Goal: Transaction & Acquisition: Purchase product/service

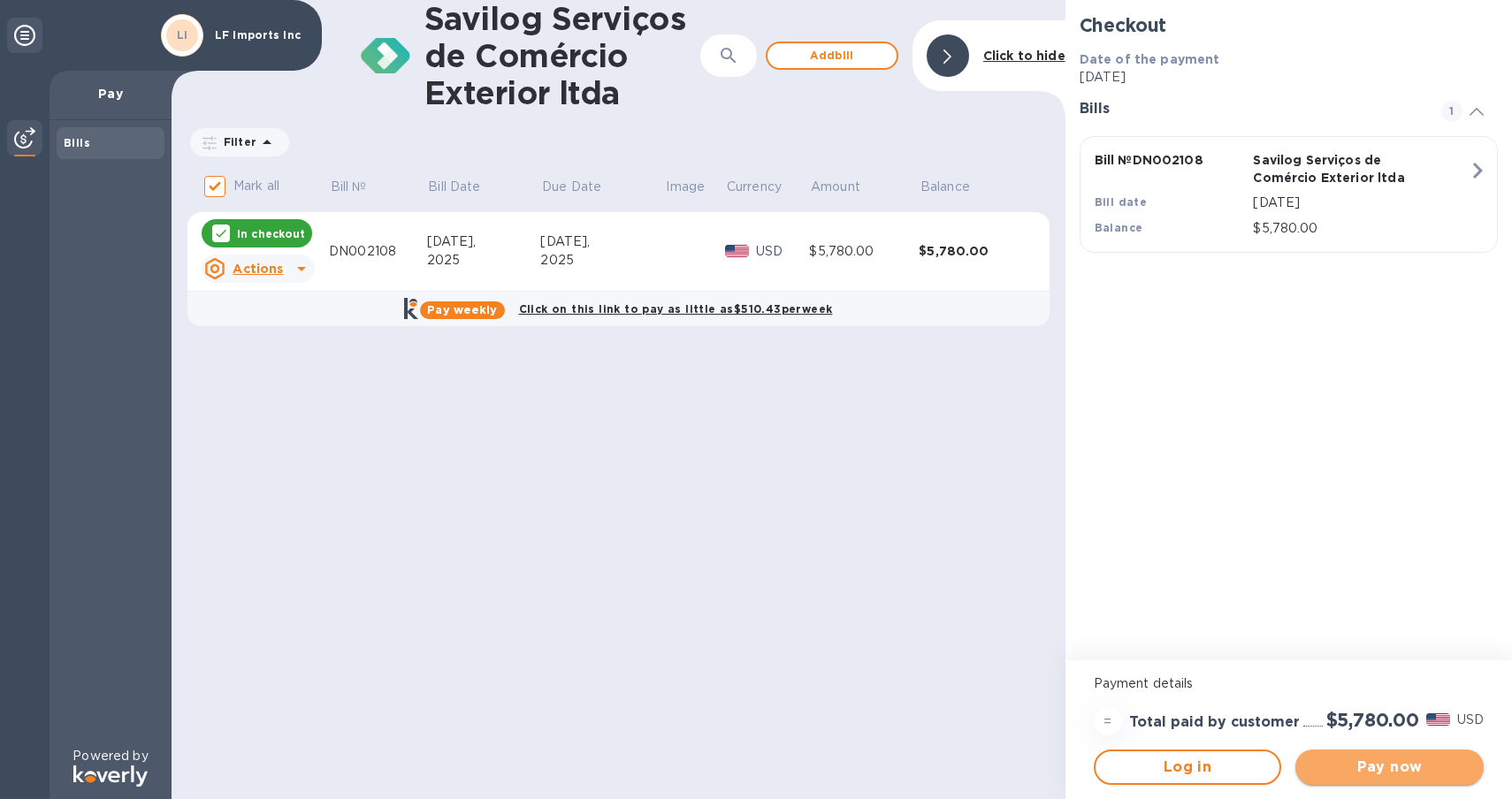
click at [1394, 768] on span "Pay now" at bounding box center [1390, 768] width 160 height 21
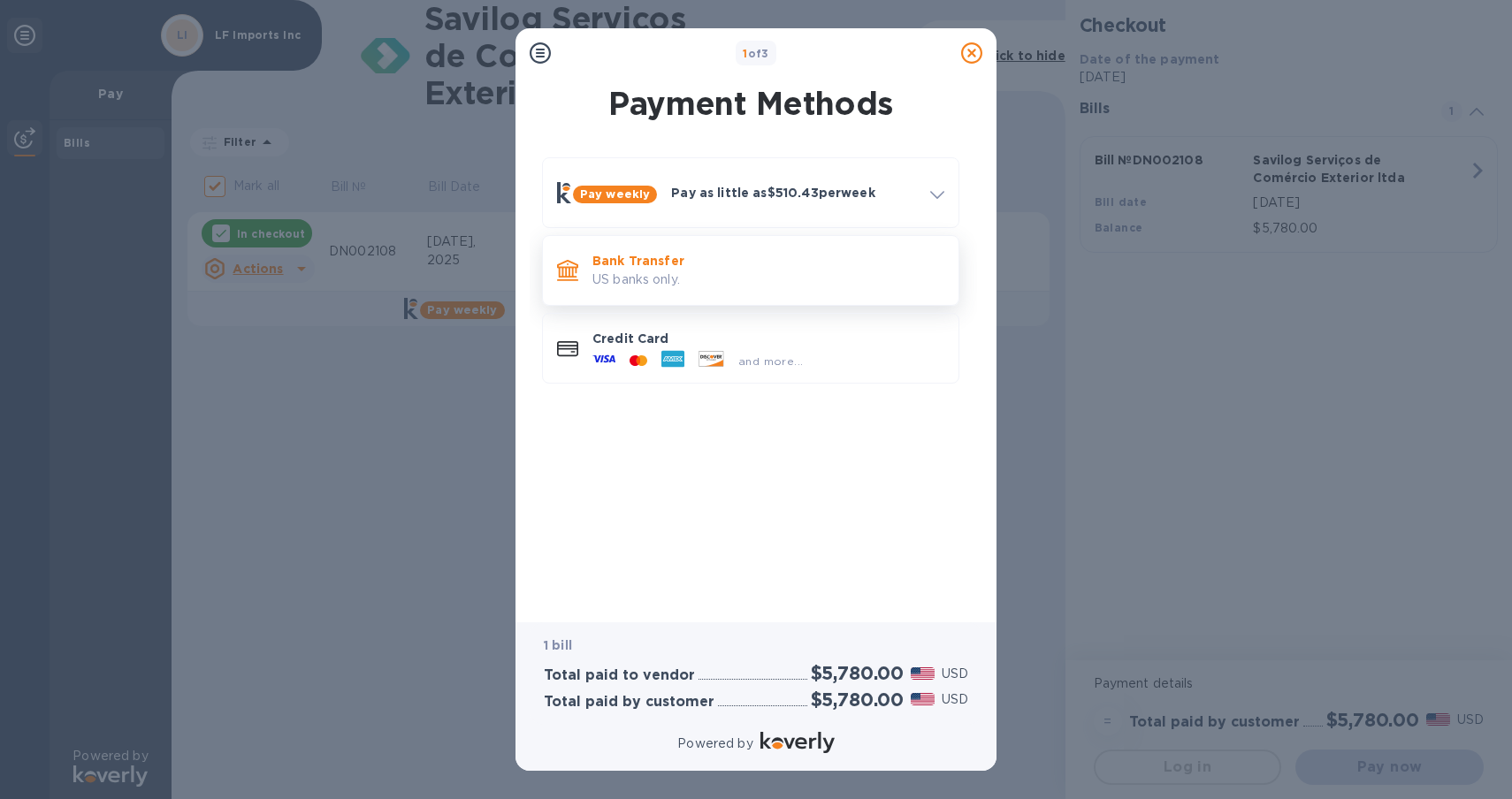
click at [790, 258] on p "Bank Transfer" at bounding box center [768, 261] width 352 height 18
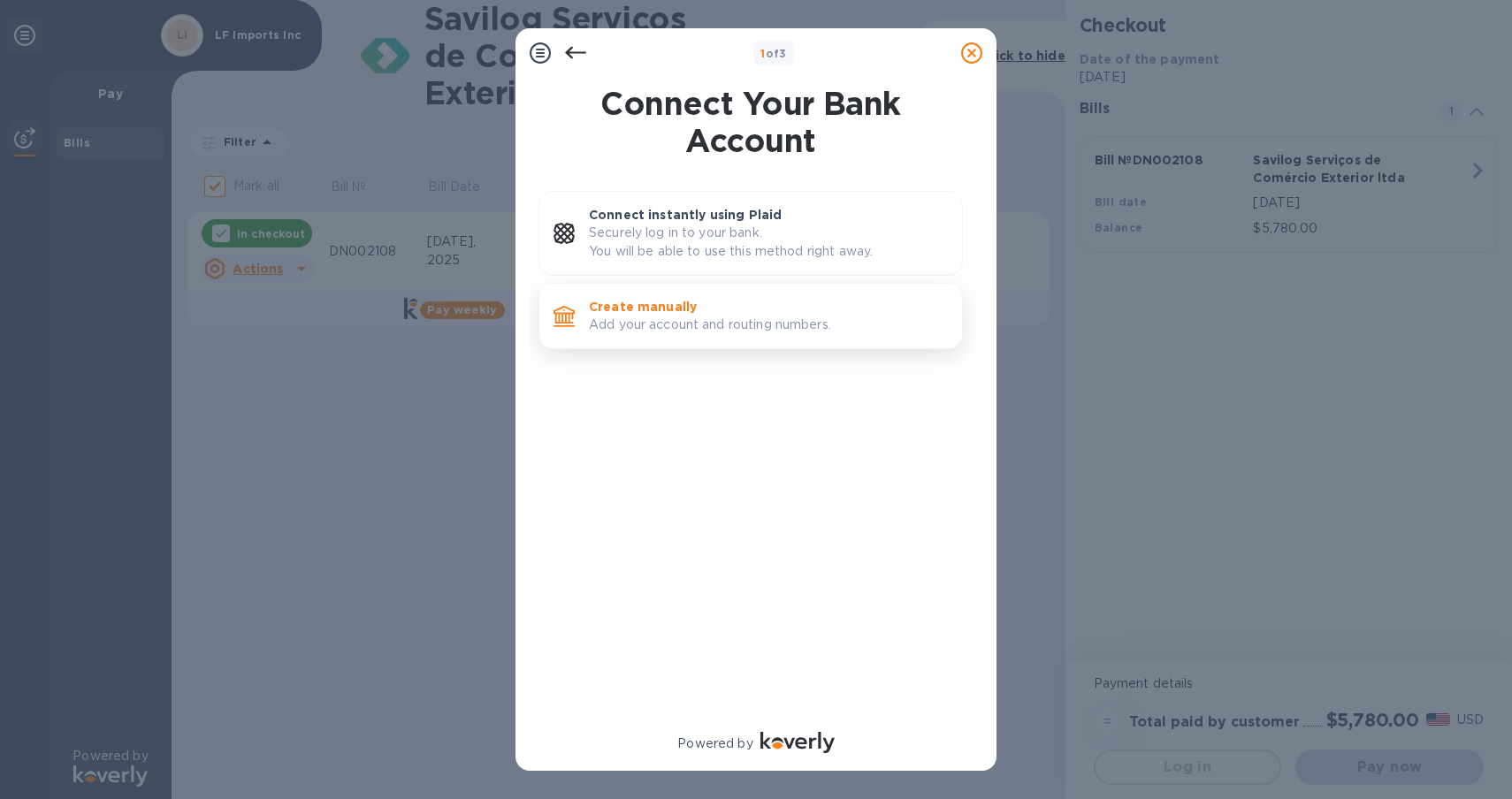
click at [787, 303] on p "Create manually" at bounding box center [768, 307] width 359 height 18
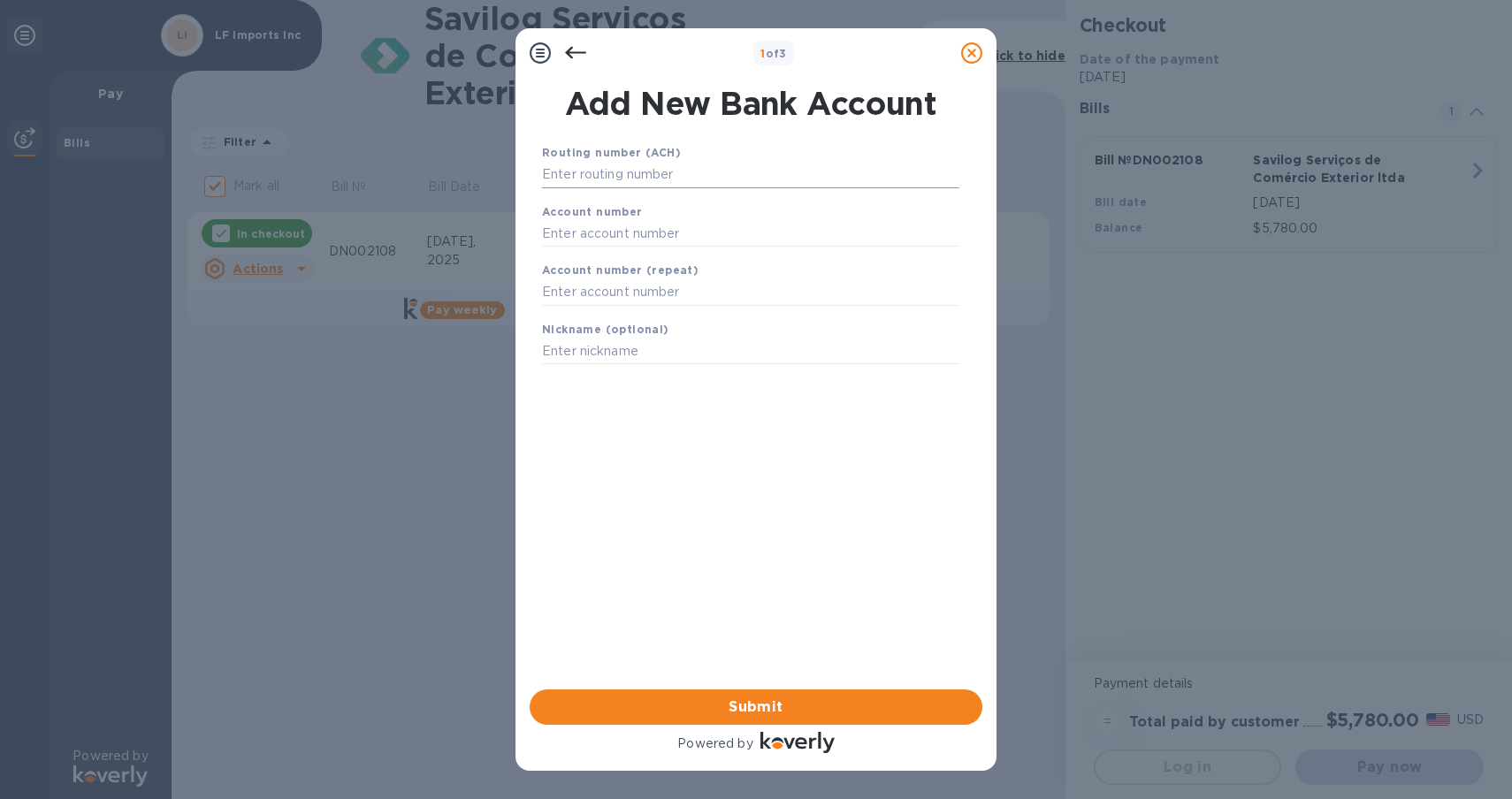
click at [755, 170] on input "text" at bounding box center [751, 175] width 417 height 27
paste input "011000138"
type input "011000138"
click at [645, 251] on input "text" at bounding box center [751, 255] width 417 height 27
paste input "466025217988"
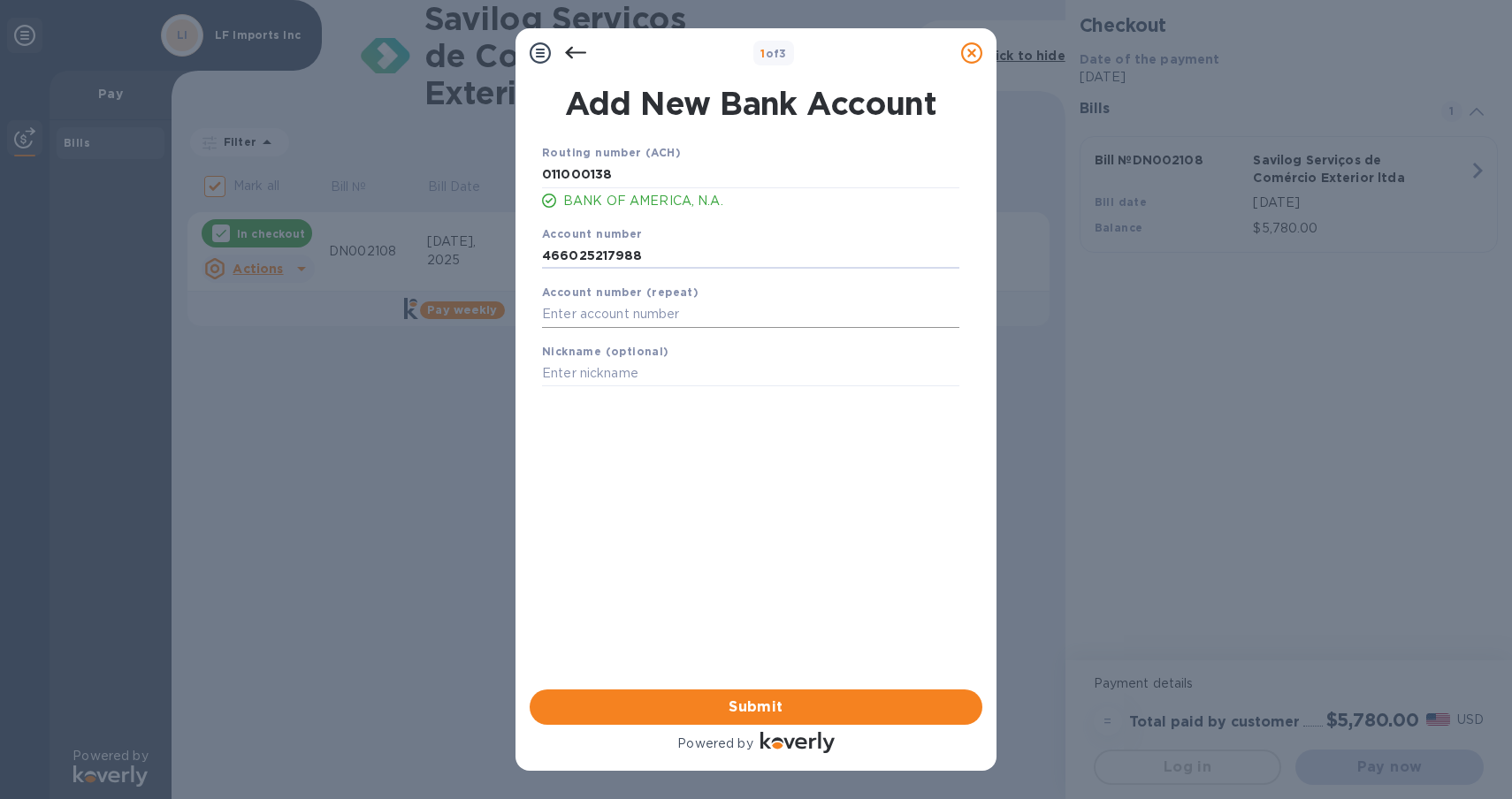
type input "466025217988"
click at [653, 304] on input "text" at bounding box center [751, 315] width 417 height 27
paste input "466025217988"
type input "466025217988"
click at [655, 379] on input "text" at bounding box center [751, 374] width 417 height 27
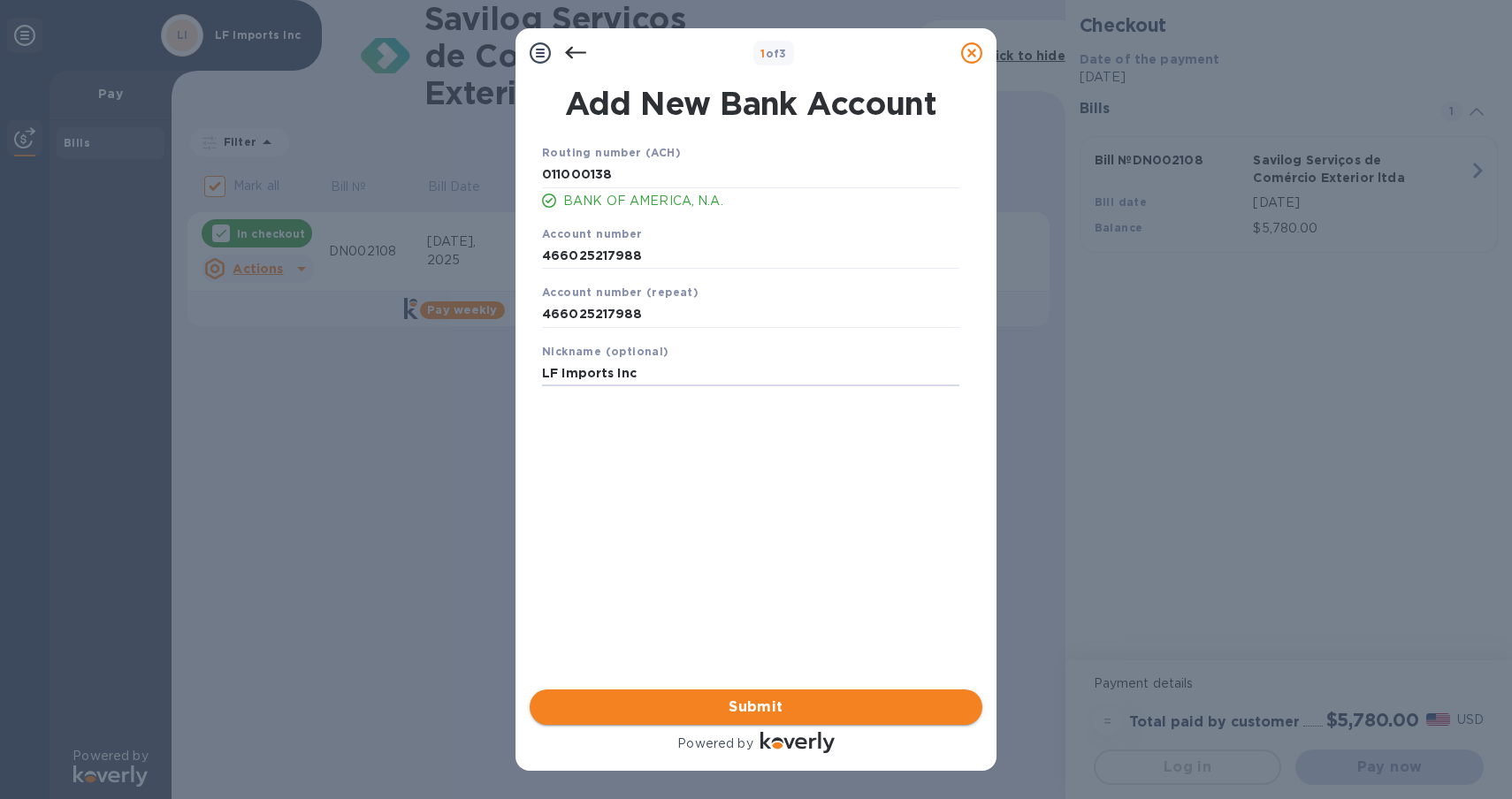
type input "LF Imports Inc"
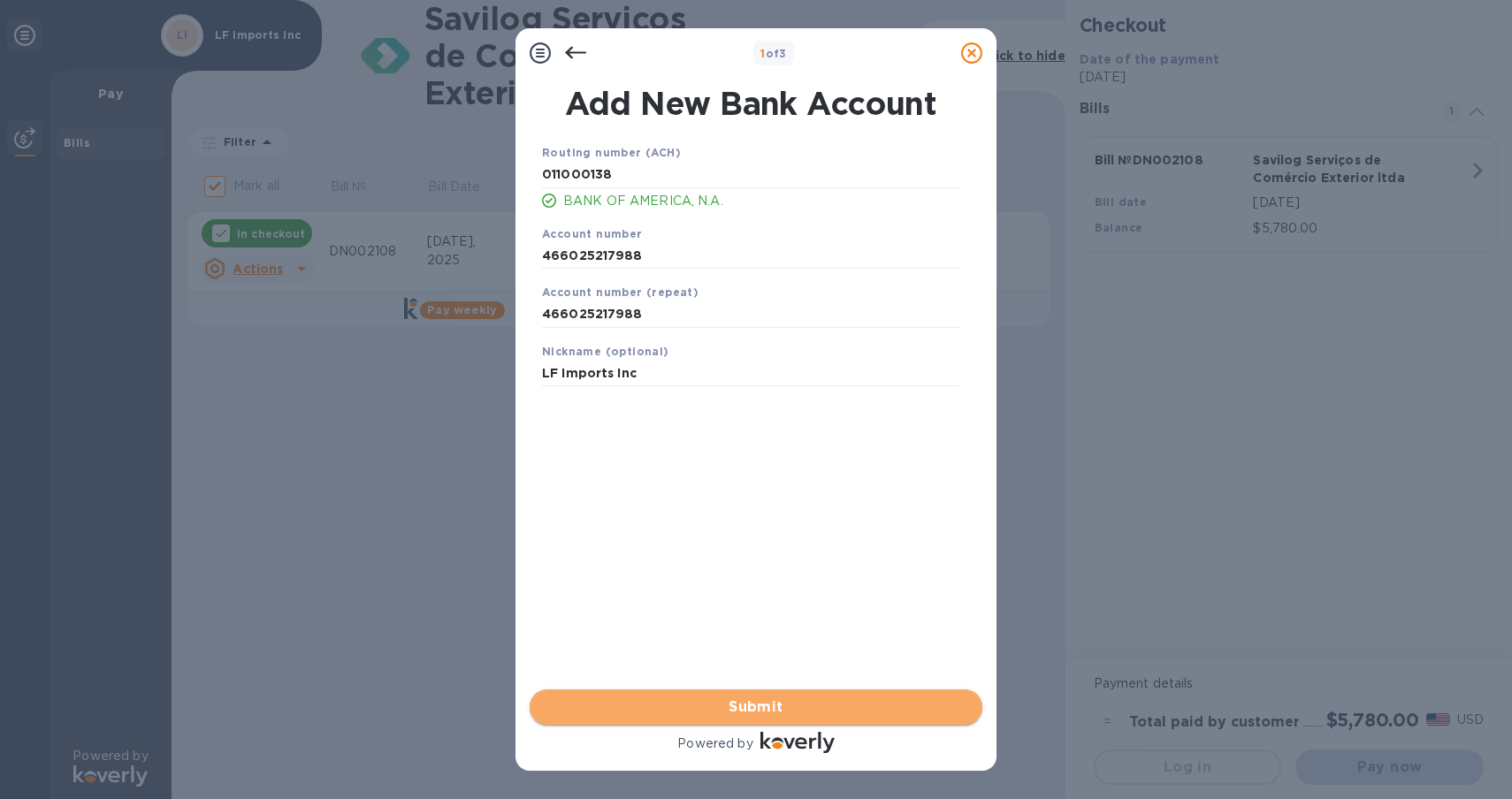
click at [643, 708] on span "Submit" at bounding box center [756, 707] width 425 height 21
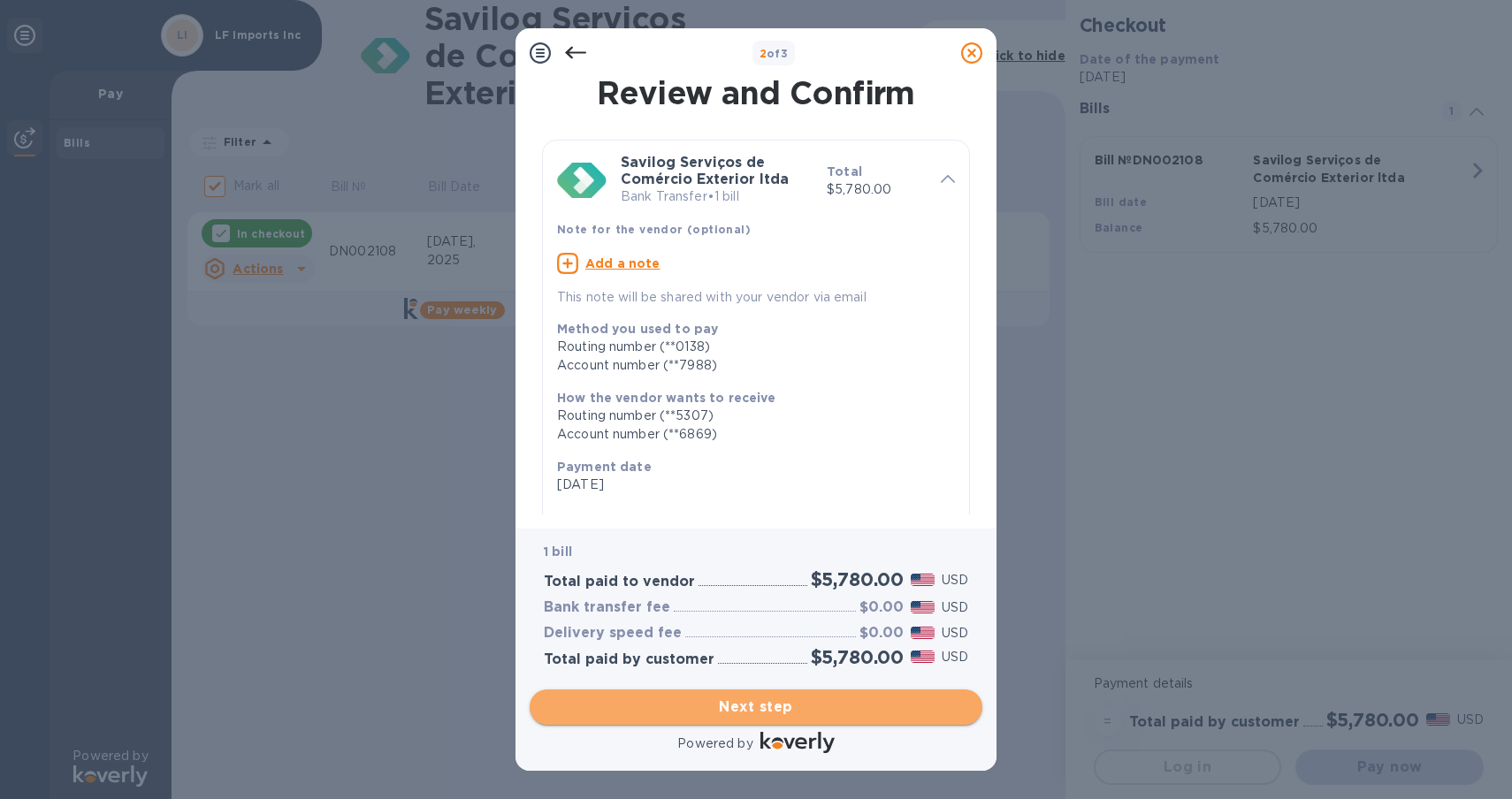
click at [751, 702] on span "Next step" at bounding box center [756, 707] width 425 height 21
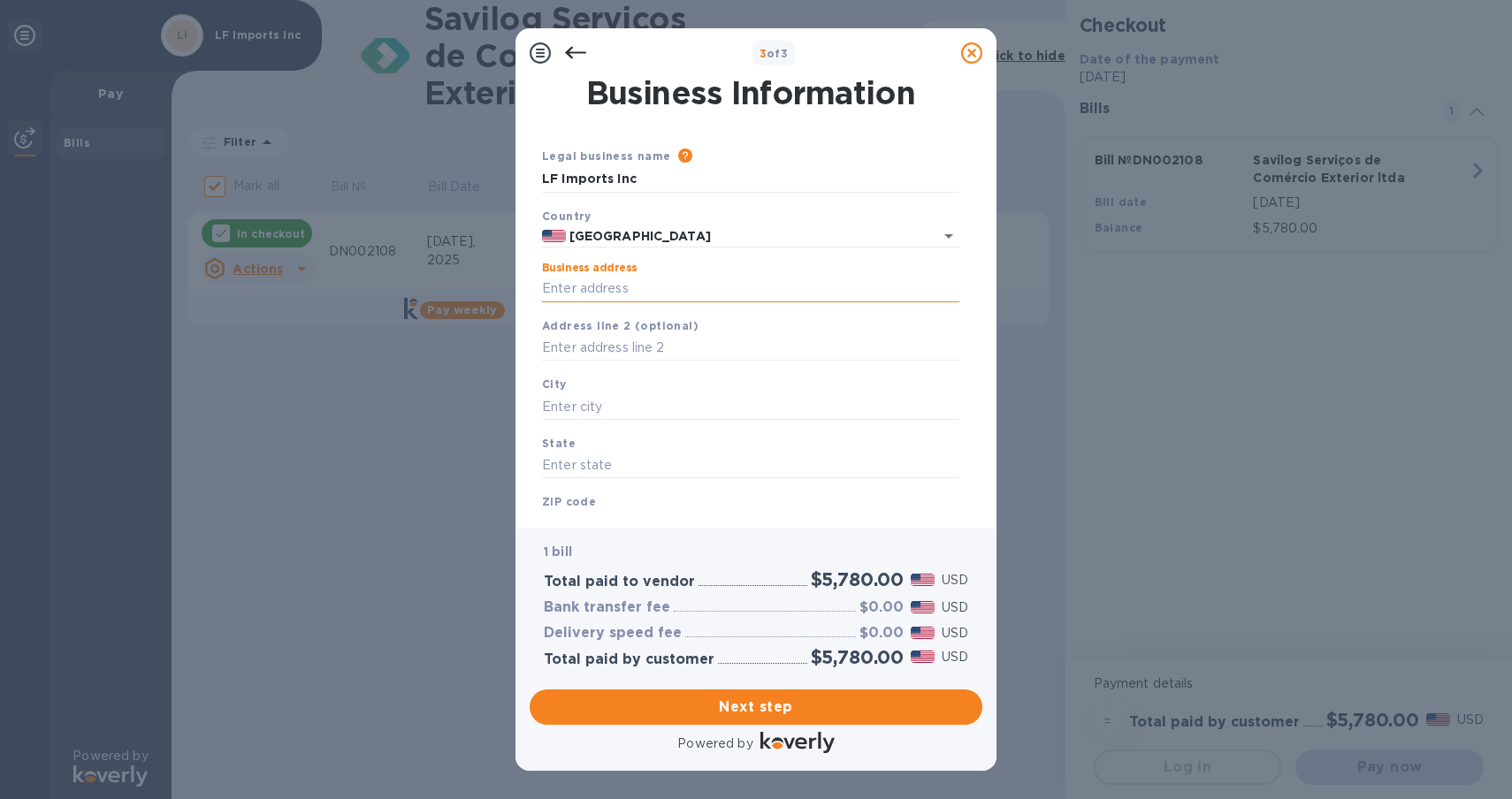
click at [954, 290] on input "Business address" at bounding box center [751, 290] width 417 height 27
click at [880, 290] on input "Business address" at bounding box center [751, 290] width 417 height 27
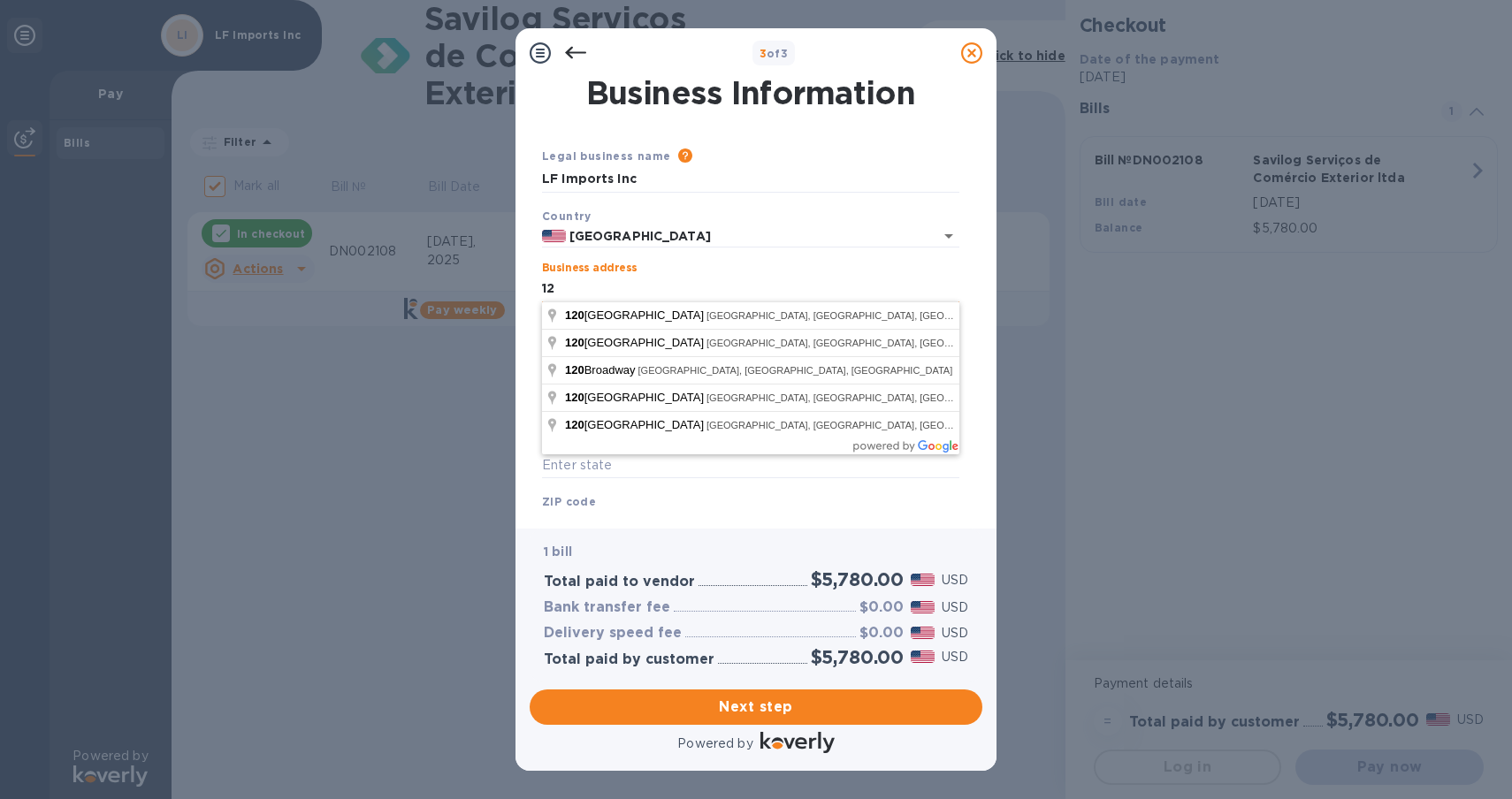
type input "1"
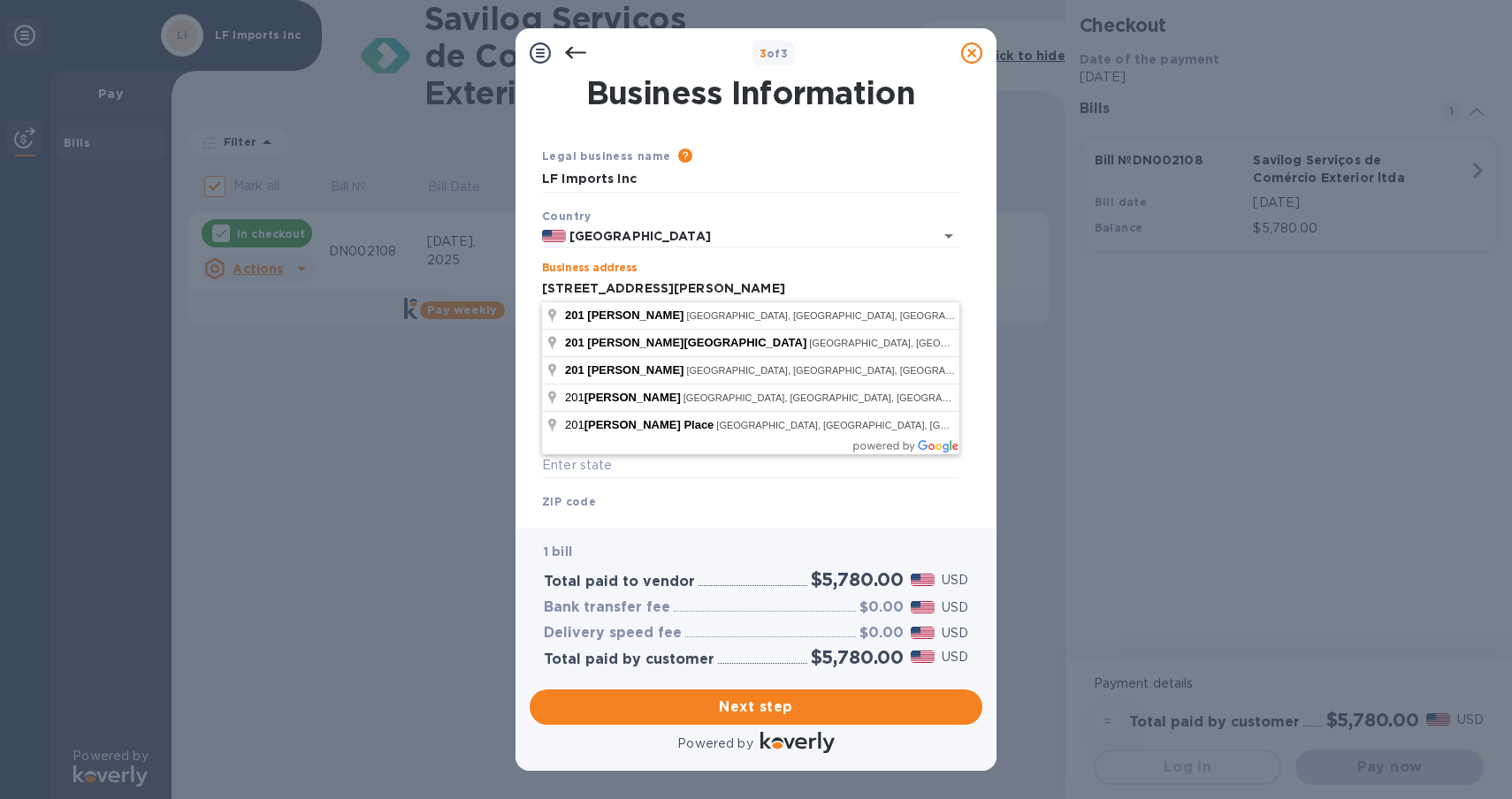
type input "201 Sherman Rd"
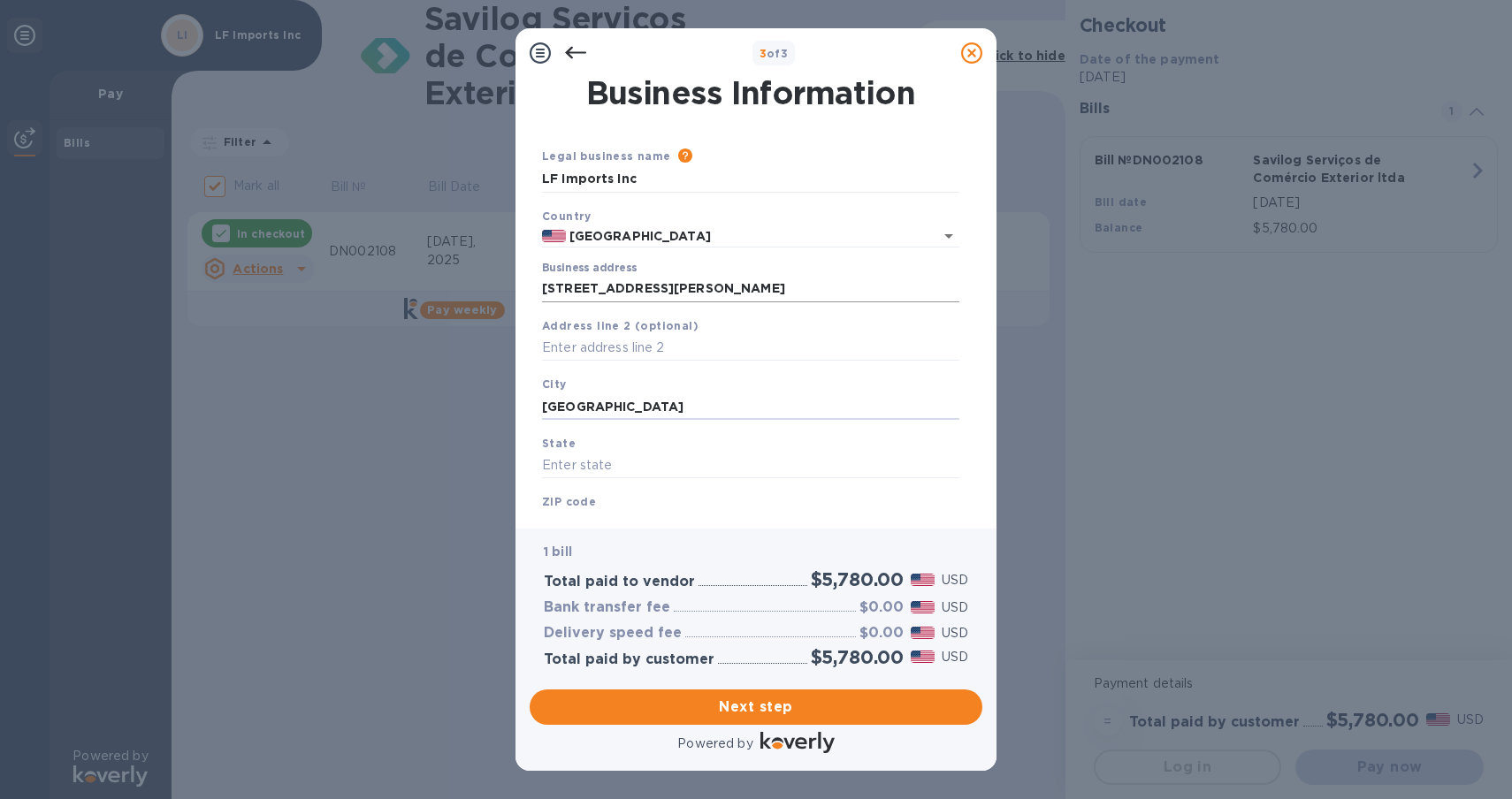
type input "Chestnut Hill"
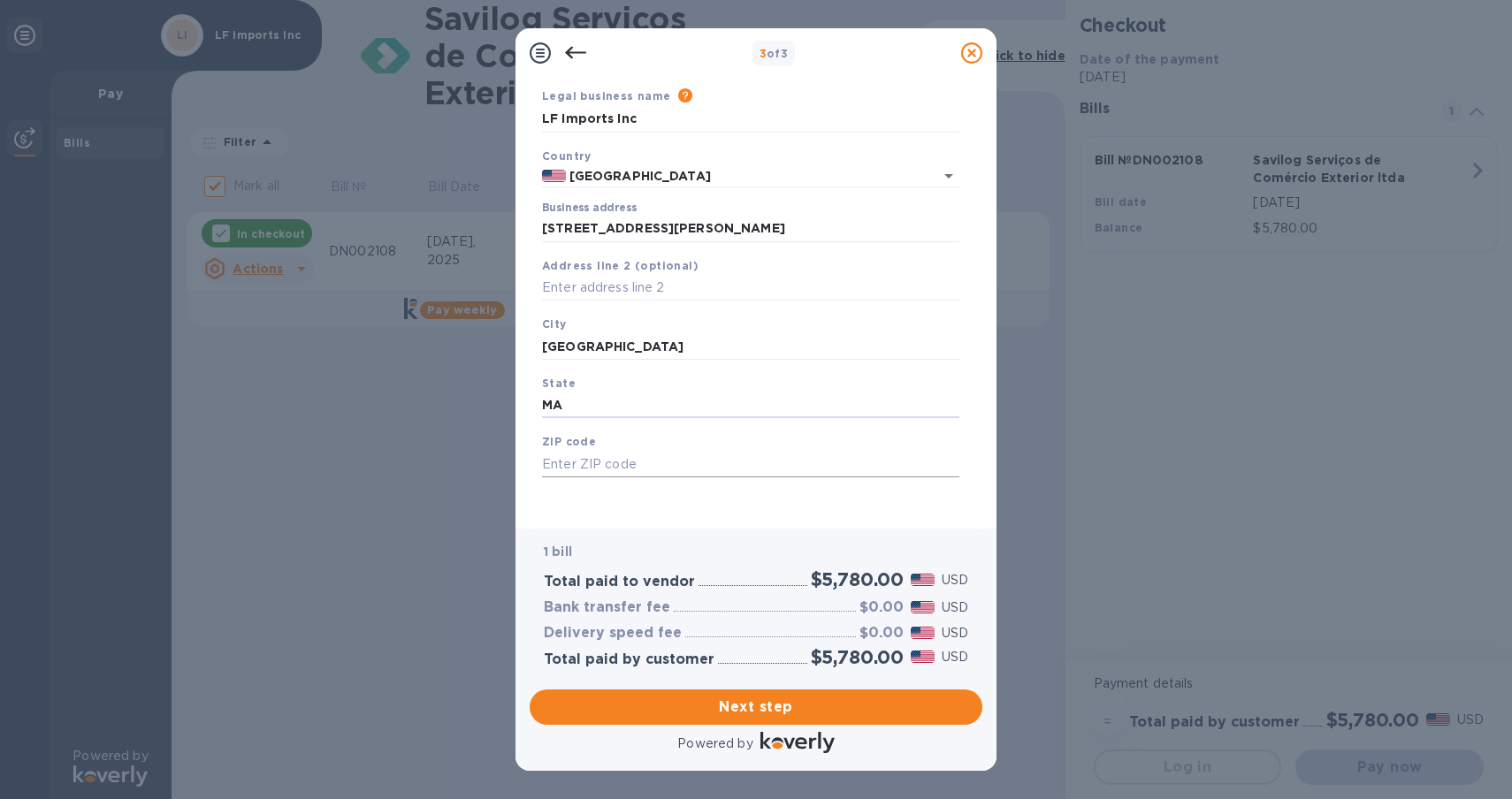
type input "MA"
type input "02467"
click at [807, 701] on span "Next step" at bounding box center [756, 707] width 425 height 21
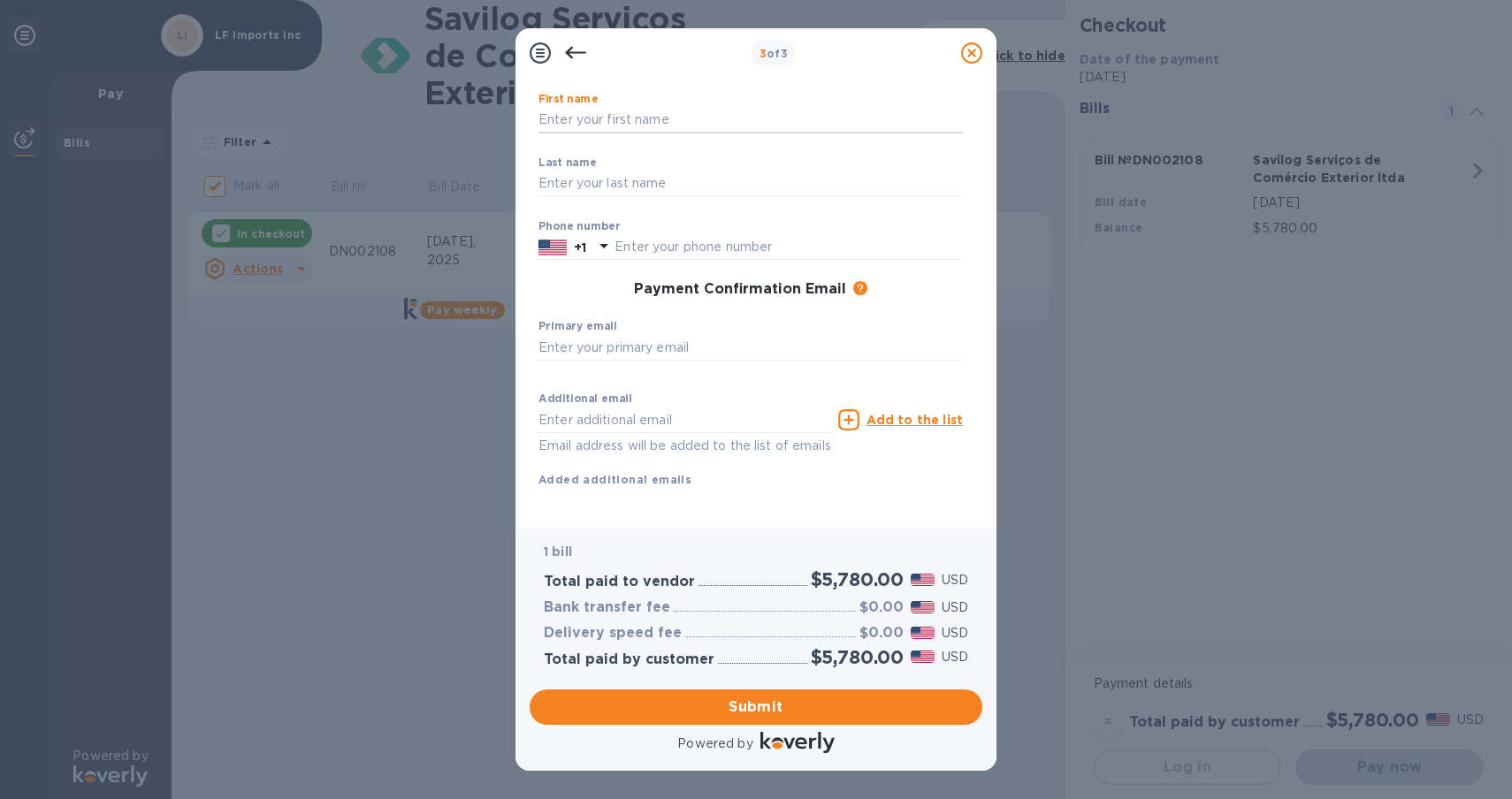
scroll to position [0, 0]
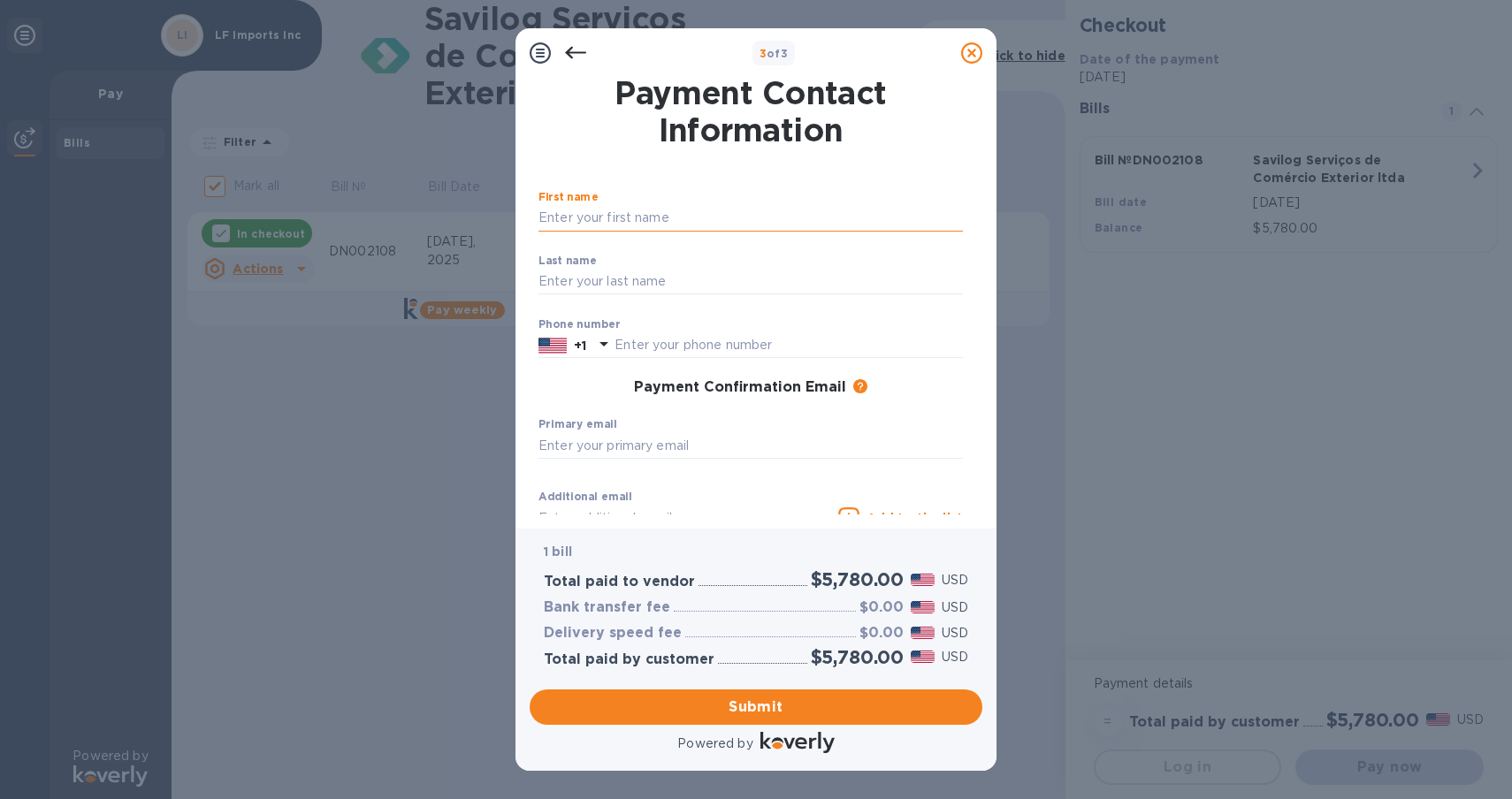
click at [954, 219] on input "text" at bounding box center [751, 218] width 425 height 27
click at [787, 221] on input "text" at bounding box center [751, 218] width 425 height 27
type input "Antonio"
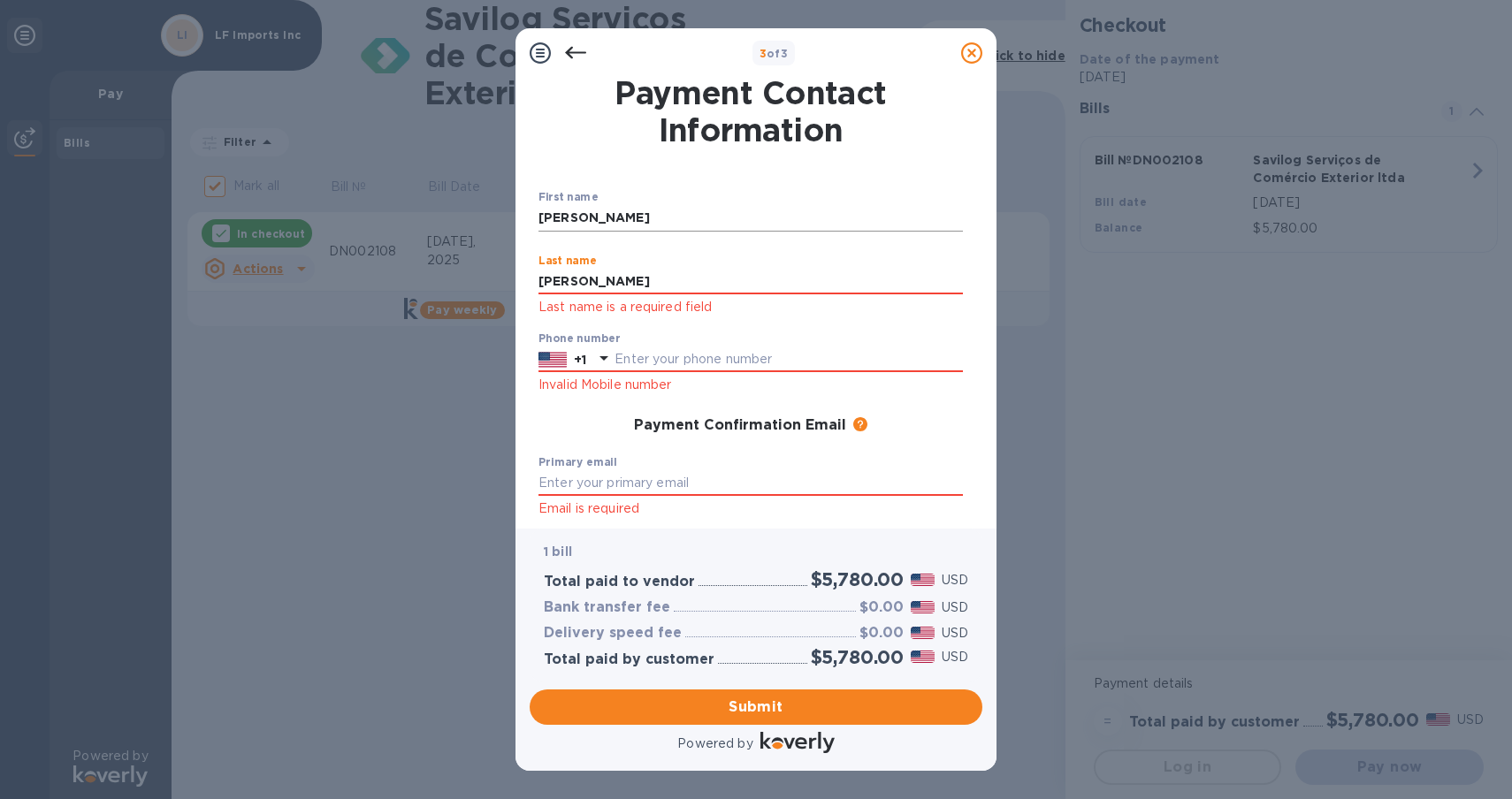
type input "Gallindo"
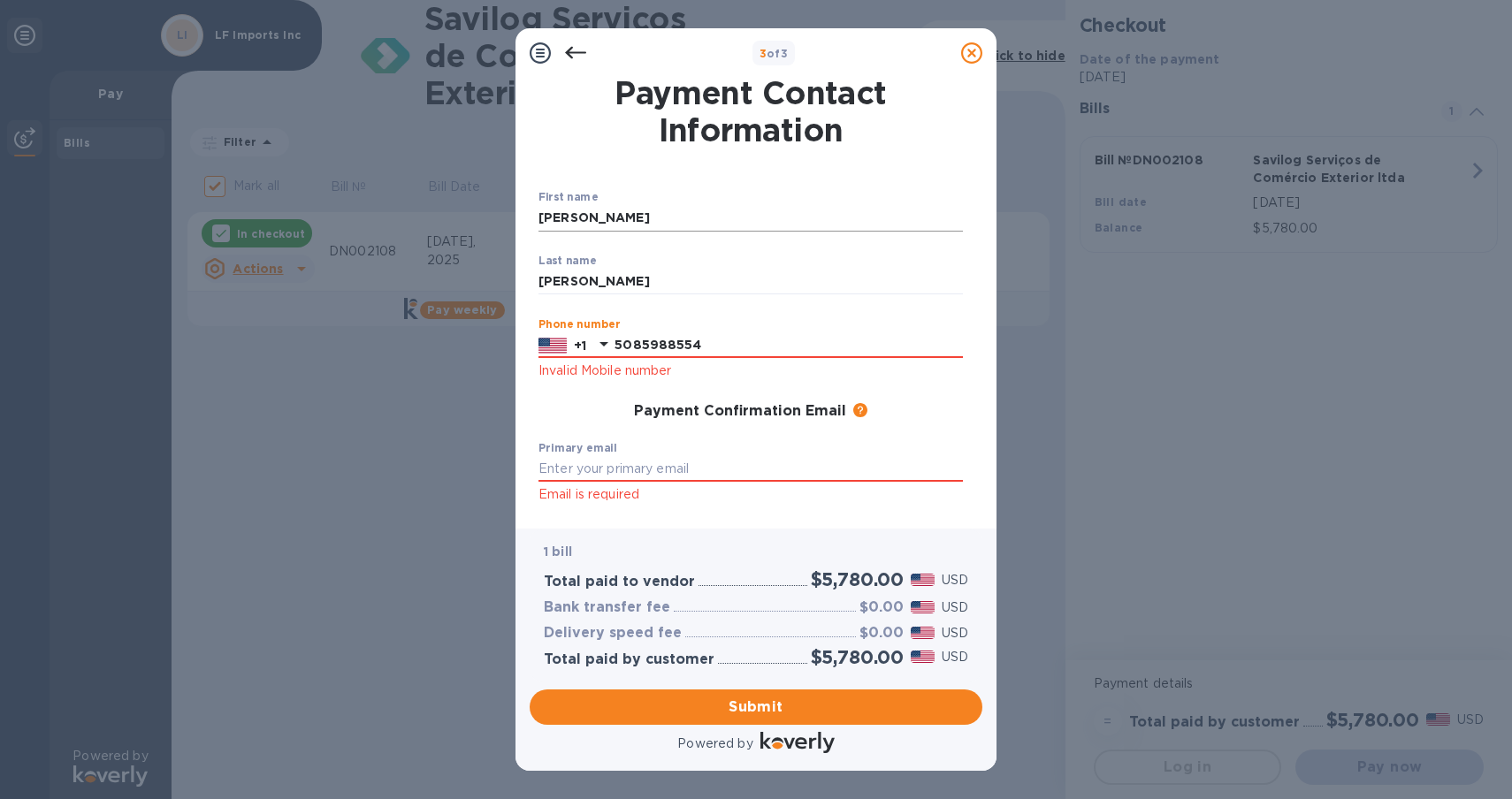
type input "5085988554"
type input "lifeimportslf@gmail.com"
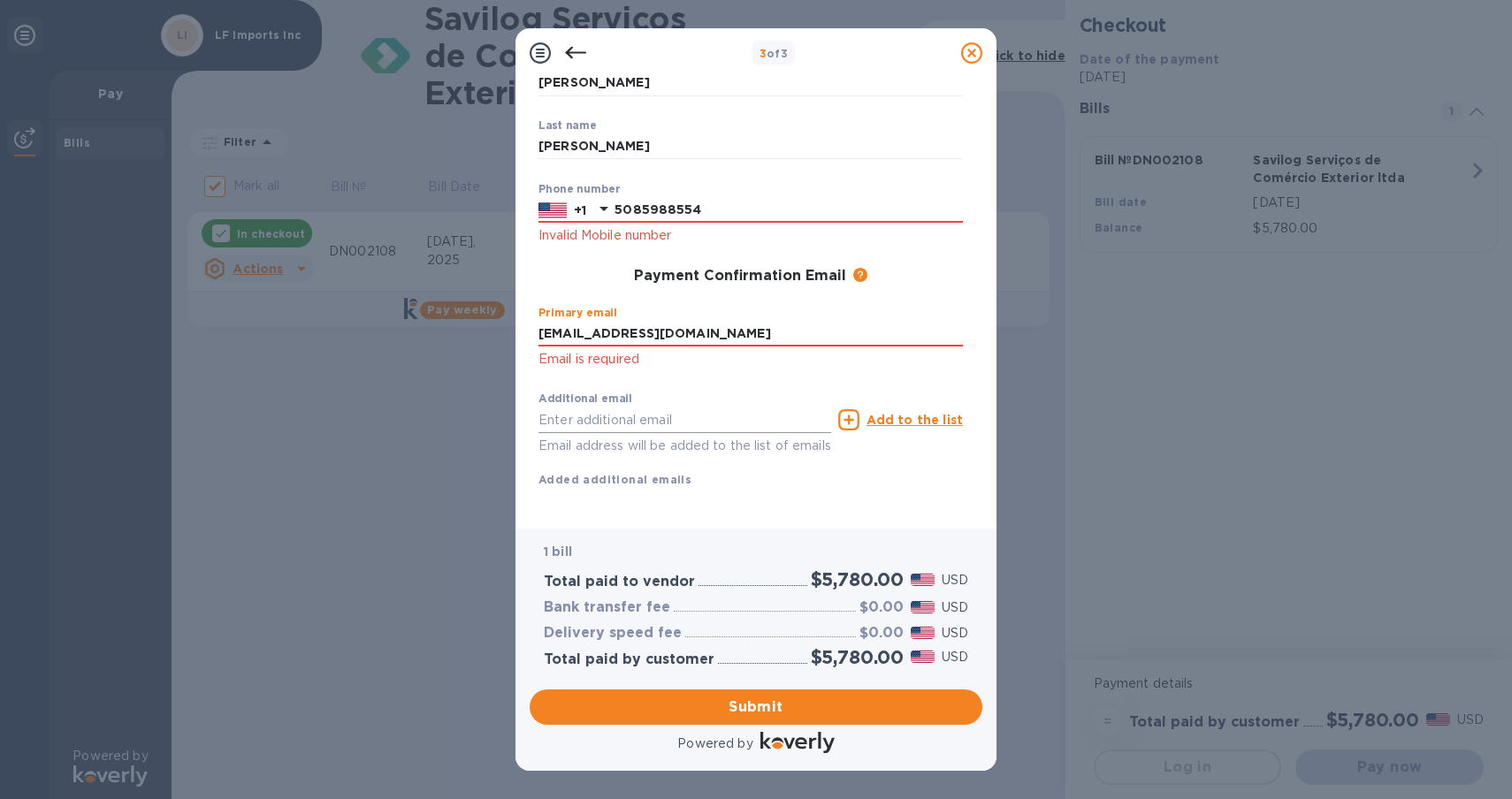
scroll to position [98, 0]
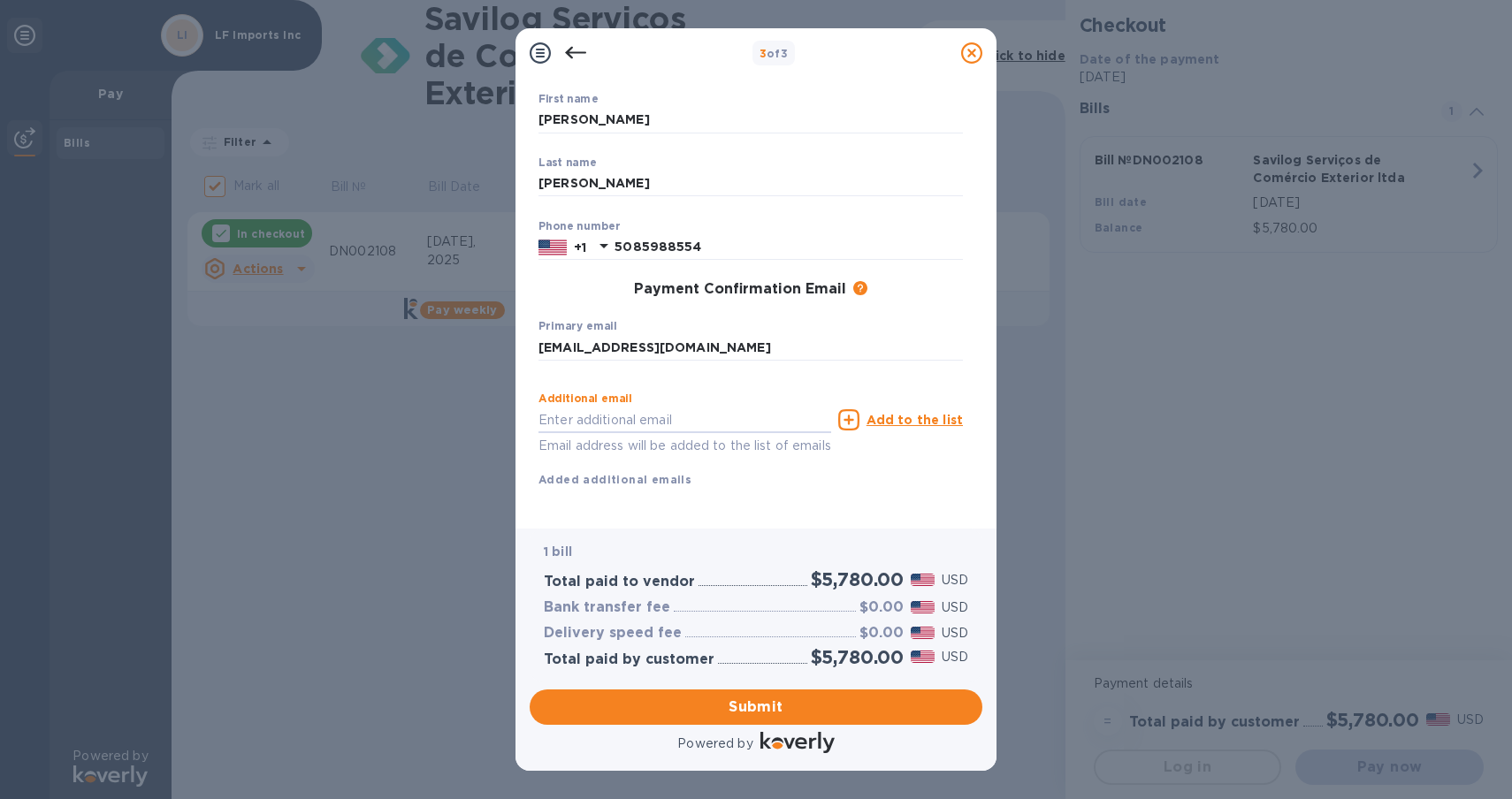
click at [929, 493] on div "Additional email Email address will be added to the list of emails Add to the l…" at bounding box center [751, 435] width 438 height 119
click at [818, 711] on span "Submit" at bounding box center [756, 707] width 425 height 21
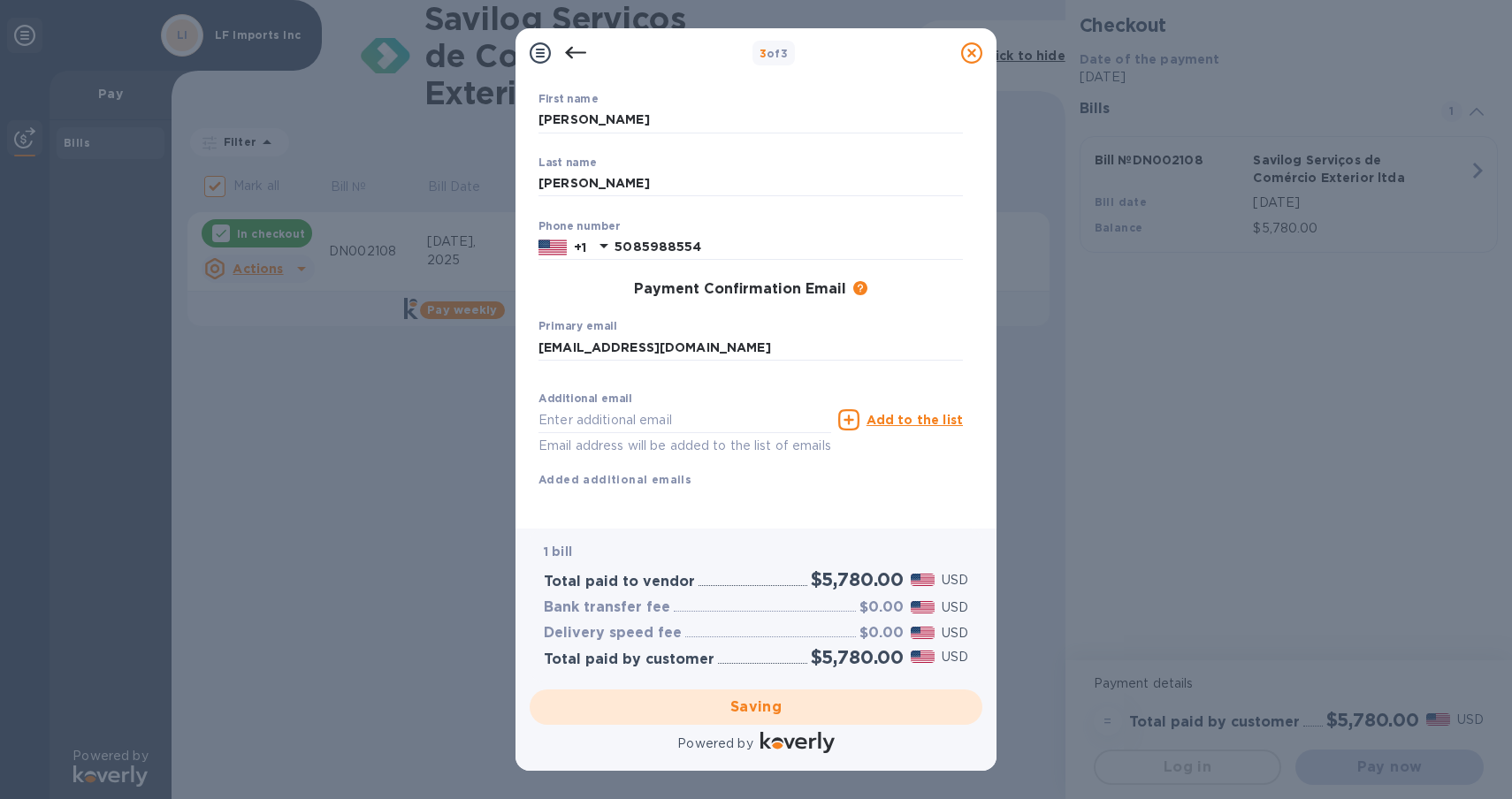
checkbox input "false"
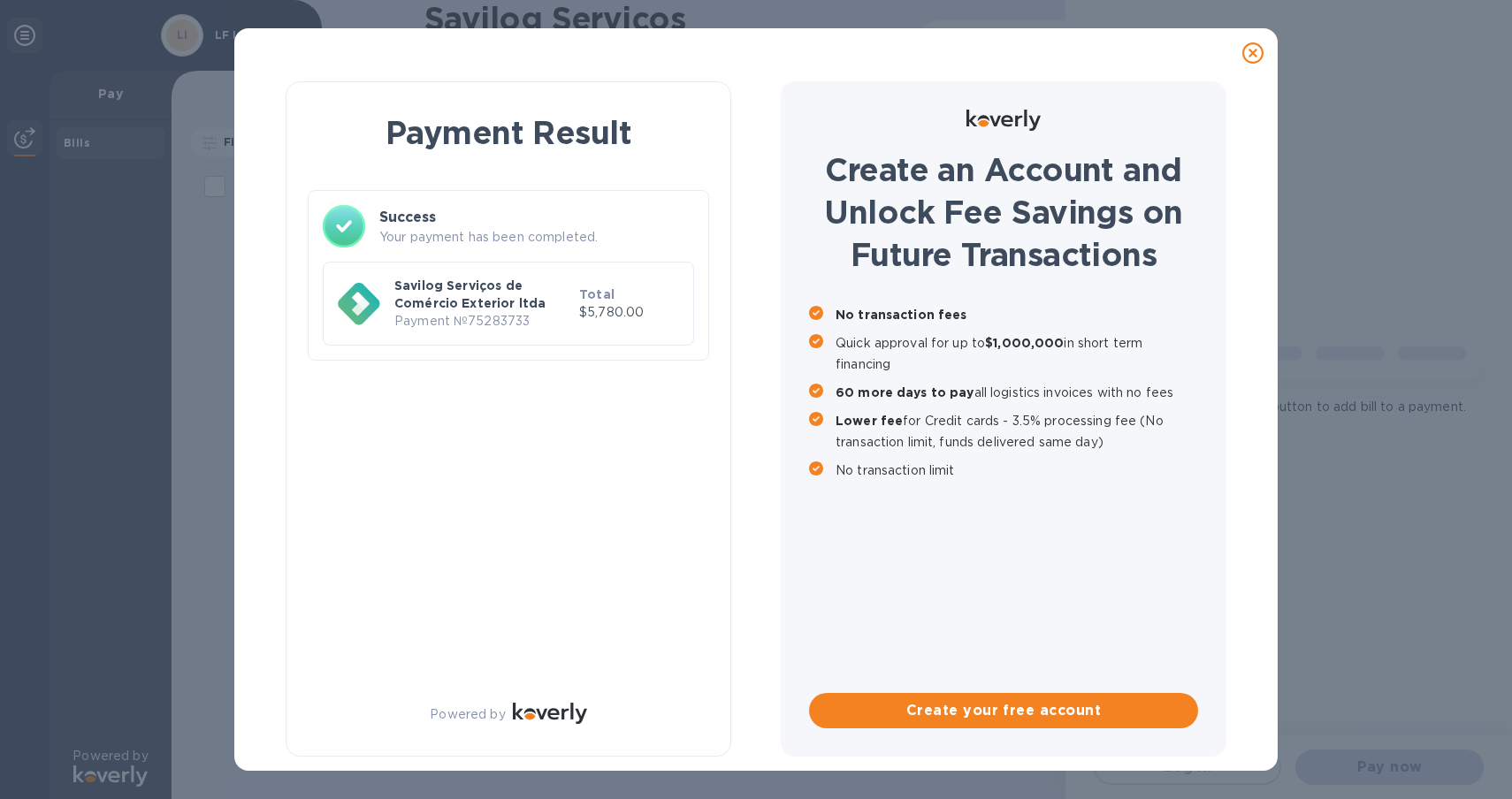
scroll to position [0, 0]
